Goal: Task Accomplishment & Management: Complete application form

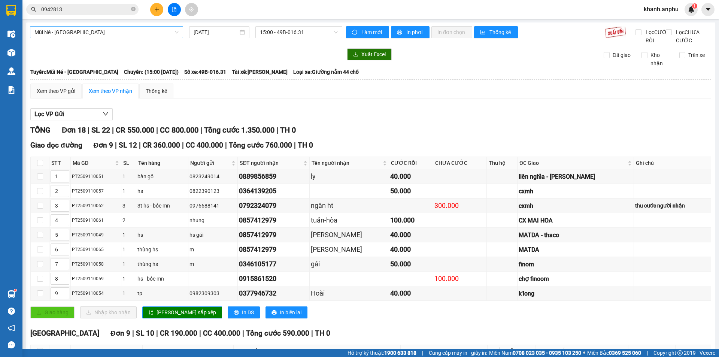
click at [105, 36] on span "Mũi Né - [GEOGRAPHIC_DATA]" at bounding box center [106, 32] width 144 height 11
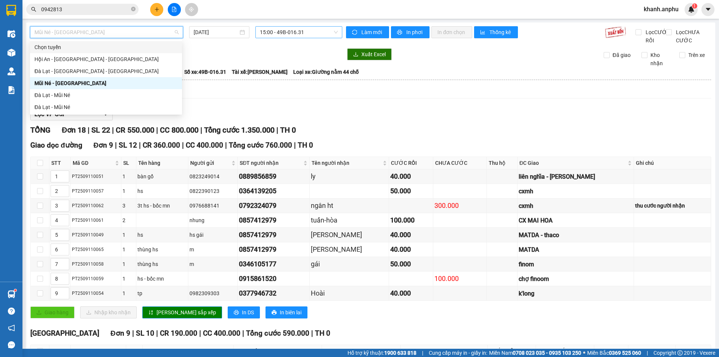
click at [283, 33] on span "15:00 - 49B-016.31" at bounding box center [299, 32] width 78 height 11
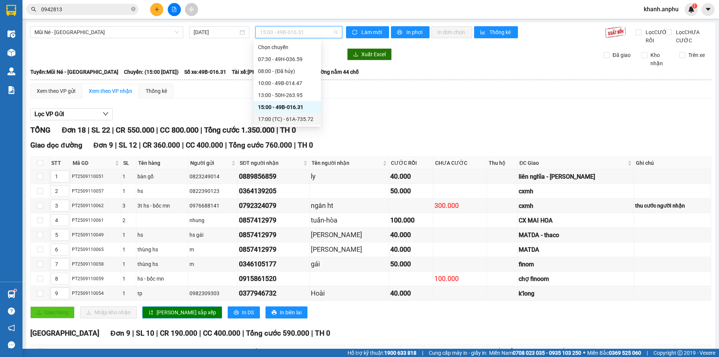
click at [280, 122] on div "17:00 (TC) - 61A-735.72" at bounding box center [287, 119] width 58 height 8
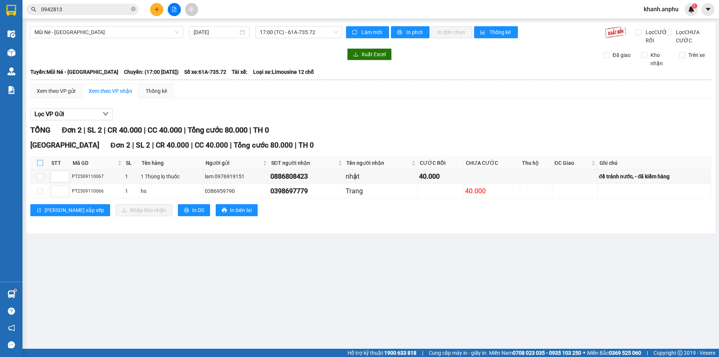
click at [40, 166] on input "checkbox" at bounding box center [40, 163] width 6 height 6
checkbox input "true"
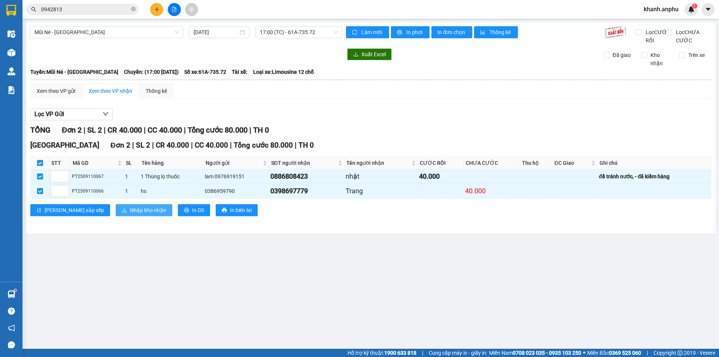
click at [130, 214] on span "Nhập kho nhận" at bounding box center [148, 210] width 36 height 8
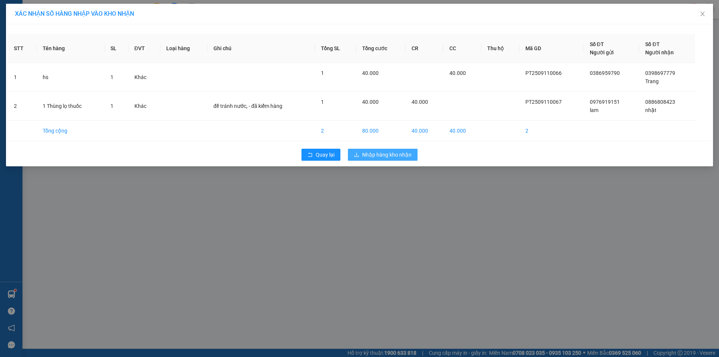
click at [375, 151] on span "Nhập hàng kho nhận" at bounding box center [386, 155] width 49 height 8
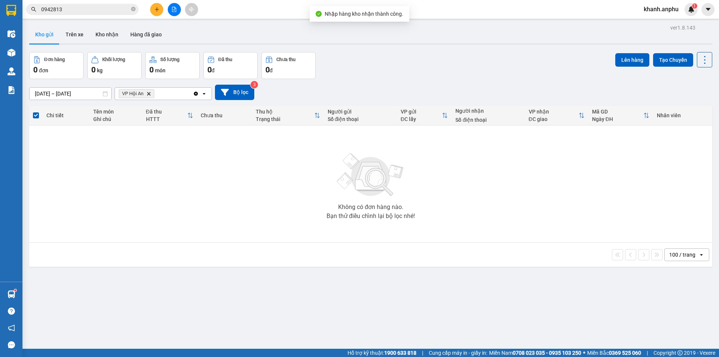
click at [179, 7] on button at bounding box center [174, 9] width 13 height 13
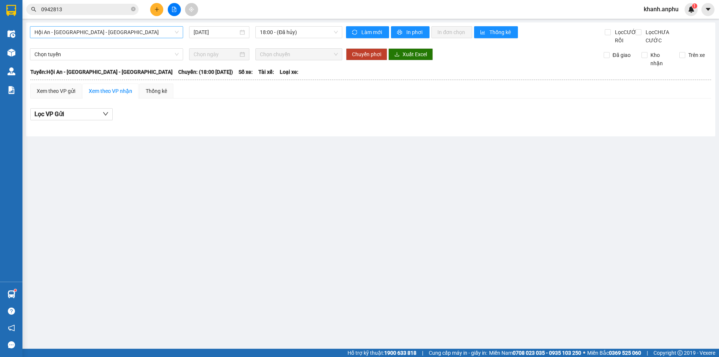
click at [128, 36] on span "Hội An - [GEOGRAPHIC_DATA] - [GEOGRAPHIC_DATA]" at bounding box center [106, 32] width 144 height 11
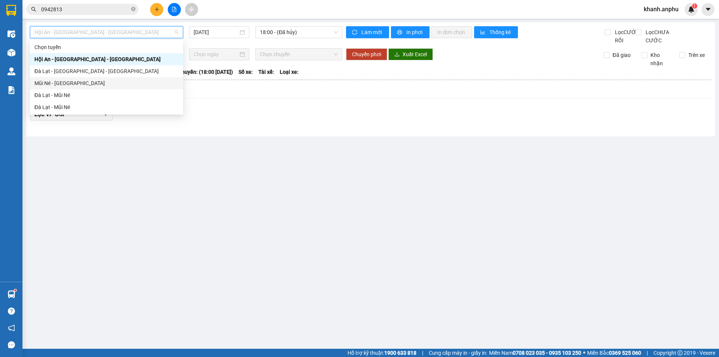
click at [89, 84] on div "Mũi Né - [GEOGRAPHIC_DATA]" at bounding box center [106, 83] width 144 height 8
type input "[DATE]"
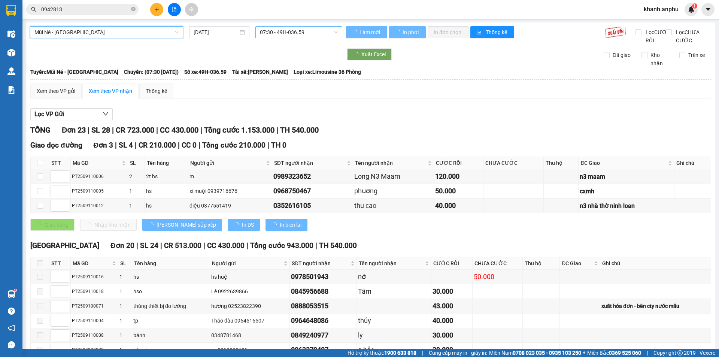
click at [260, 30] on span "07:30 - 49H-036.59" at bounding box center [299, 32] width 78 height 11
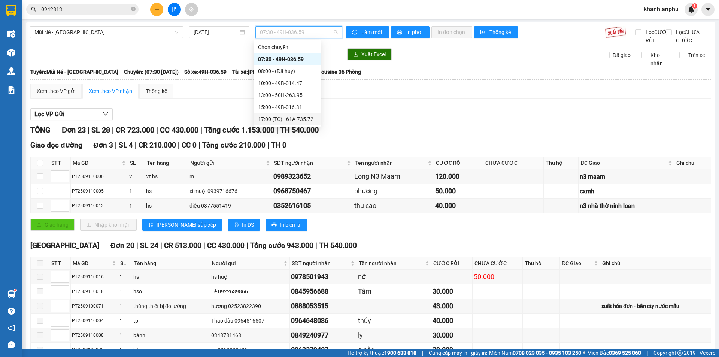
click at [293, 119] on div "17:00 (TC) - 61A-735.72" at bounding box center [287, 119] width 58 height 8
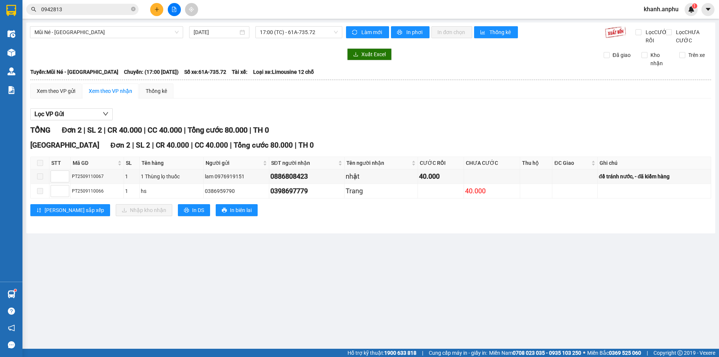
click at [387, 121] on div "Lọc VP Gửi" at bounding box center [370, 114] width 681 height 12
click at [436, 271] on main "Mũi Né - [GEOGRAPHIC_DATA] [DATE] 17:00 (TC) - 61A-735.72 Làm mới In phơi In đơ…" at bounding box center [359, 174] width 719 height 349
click at [157, 7] on icon "plus" at bounding box center [156, 9] width 5 height 5
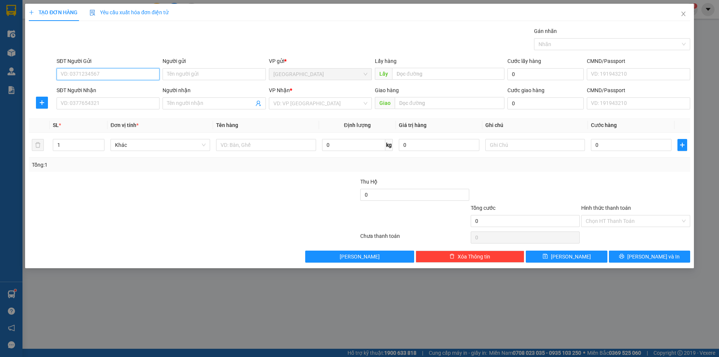
click at [86, 76] on input "SĐT Người Gửi" at bounding box center [108, 74] width 103 height 12
type input "0366976627"
click at [108, 89] on div "0366976627 - [PERSON_NAME]" at bounding box center [108, 89] width 94 height 8
type input "dũng"
type input "0911227027"
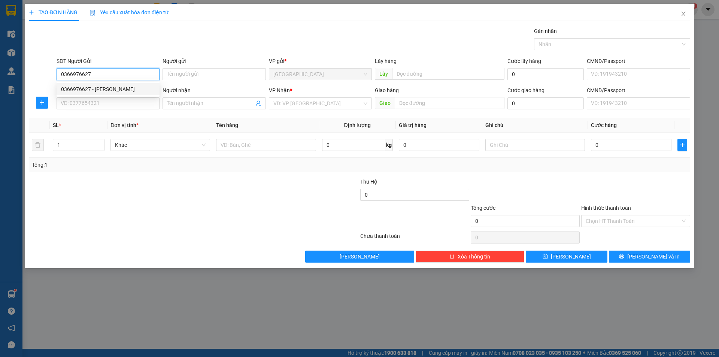
type input "Cẩm"
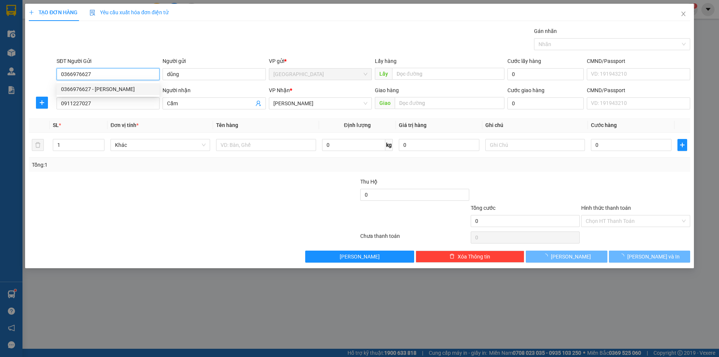
type input "30.000"
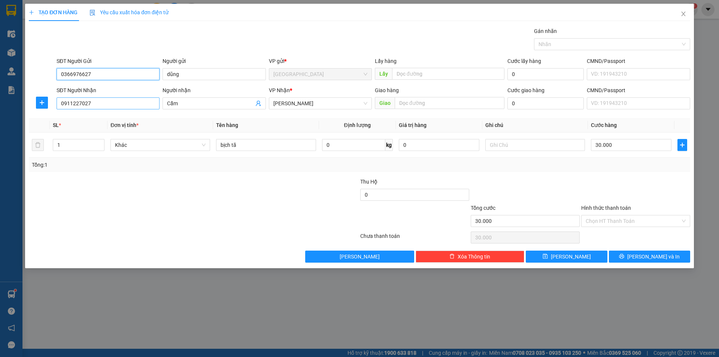
type input "0366976627"
click at [95, 101] on input "0911227027" at bounding box center [108, 103] width 103 height 12
type input "0967531506"
drag, startPoint x: 130, startPoint y: 118, endPoint x: 144, endPoint y: 115, distance: 14.4
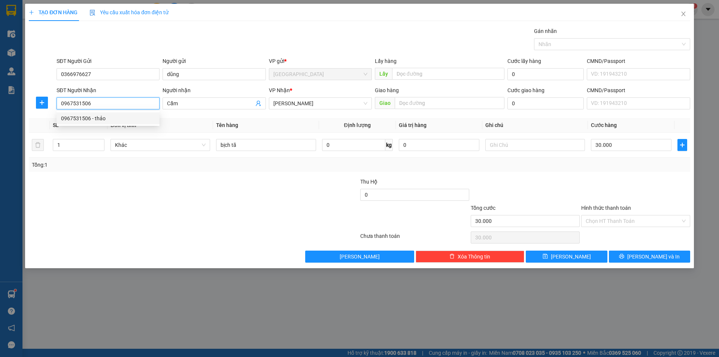
click at [130, 118] on div "0967531506 - thảo" at bounding box center [108, 118] width 94 height 8
type input "thảo"
type input "50.000"
type input "0967531506"
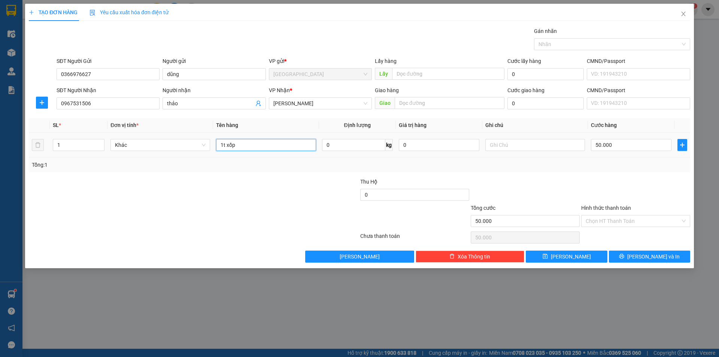
click at [237, 143] on input "1t xốp" at bounding box center [266, 145] width 100 height 12
type input "quần áo"
click at [636, 143] on input "50.000" at bounding box center [631, 145] width 80 height 12
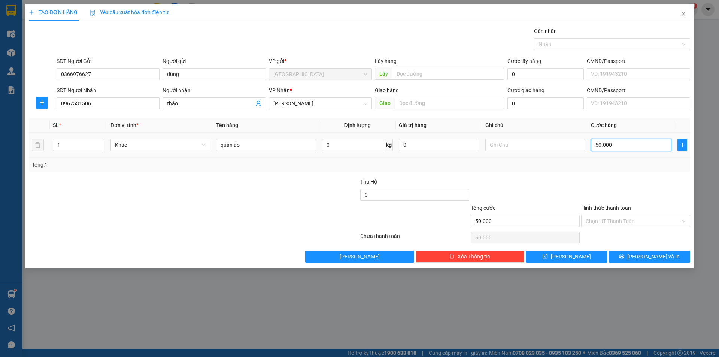
type input "4"
type input "40"
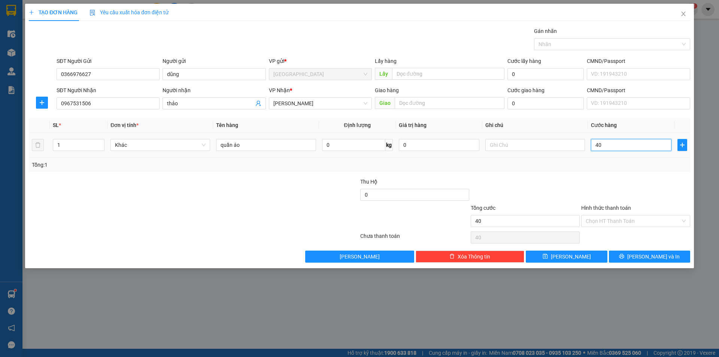
type input "40"
click at [630, 180] on div at bounding box center [635, 190] width 110 height 26
type input "40.000"
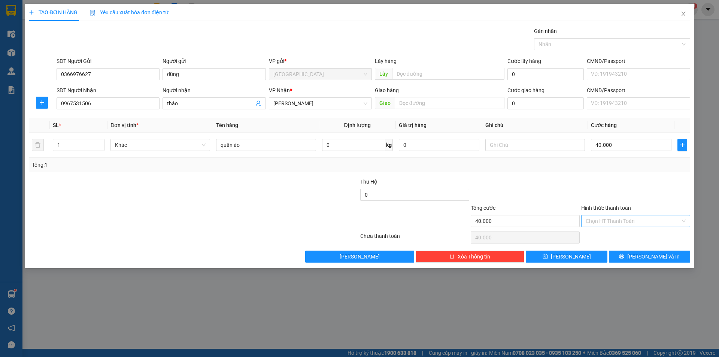
click at [614, 218] on input "Hình thức thanh toán" at bounding box center [633, 220] width 95 height 11
click at [611, 235] on div "Tại văn phòng" at bounding box center [636, 236] width 100 height 8
type input "0"
click at [632, 254] on button "[PERSON_NAME] và In" at bounding box center [649, 256] width 81 height 12
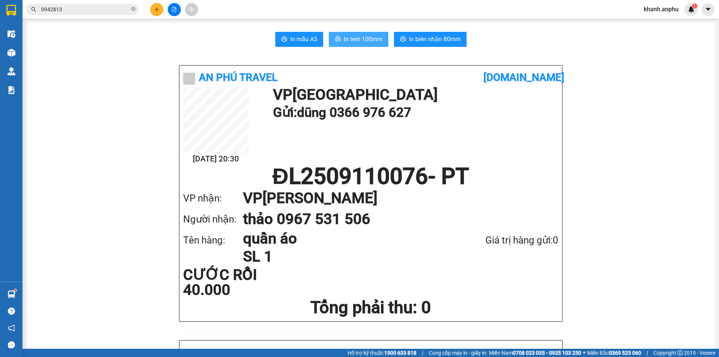
click at [371, 35] on span "In tem 100mm" at bounding box center [363, 38] width 39 height 9
